Goal: Obtain resource: Download file/media

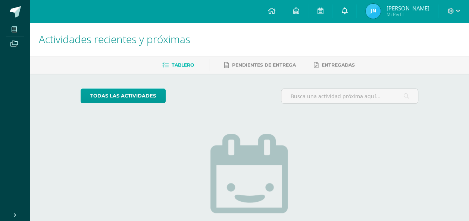
click at [356, 6] on link at bounding box center [344, 11] width 24 height 22
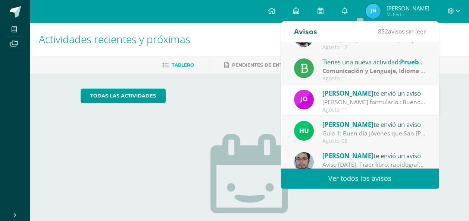
scroll to position [37, 0]
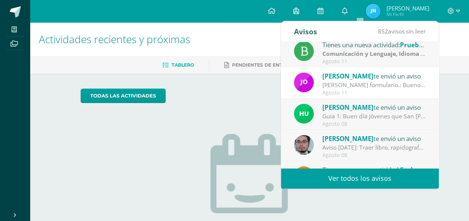
click at [364, 120] on div "Guia 1: Buen día Jóvenes que San [PERSON_NAME] Y [PERSON_NAME] les Bendigan. Po…" at bounding box center [374, 116] width 104 height 9
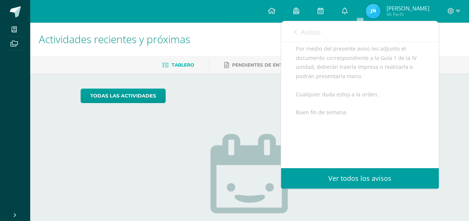
scroll to position [139, 0]
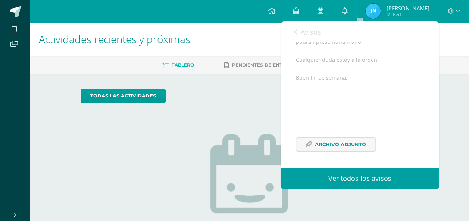
click at [350, 155] on div "Buen día Jóvenes que [PERSON_NAME] Y [PERSON_NAME] les Bendigan. Por medio del …" at bounding box center [360, 71] width 128 height 179
click at [353, 146] on span "Archivo Adjunto" at bounding box center [340, 145] width 51 height 14
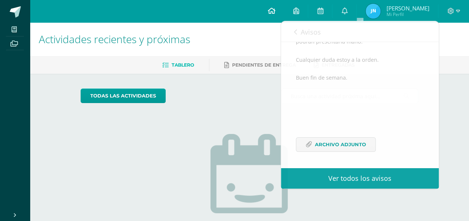
click at [275, 9] on icon at bounding box center [270, 10] width 7 height 7
